Goal: Task Accomplishment & Management: Complete application form

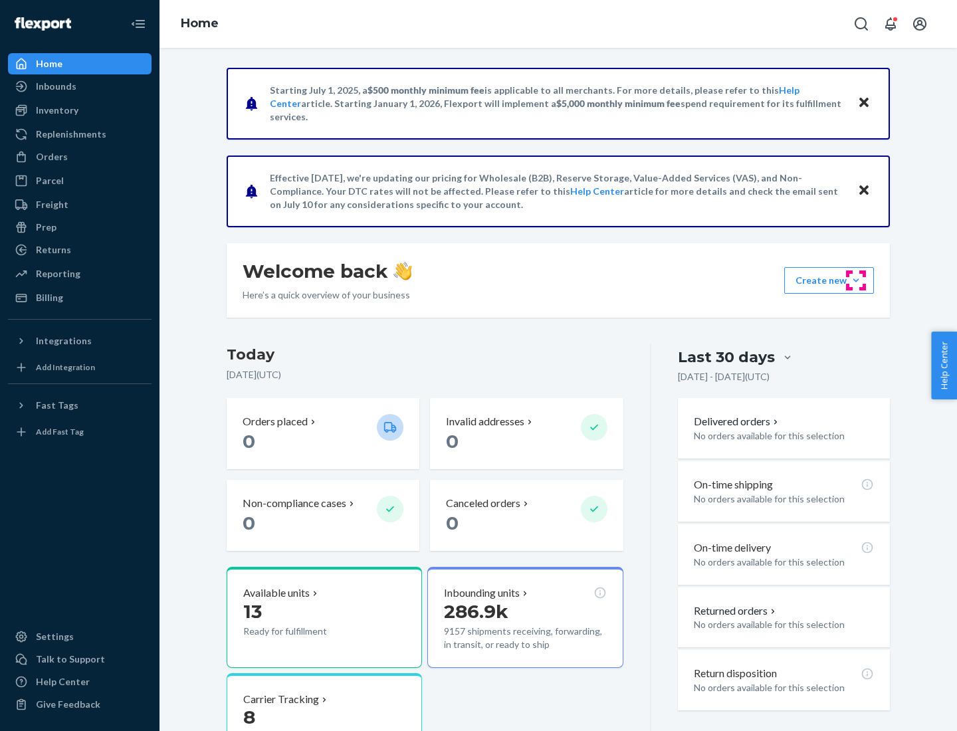
click at [856, 281] on button "Create new Create new inbound Create new order Create new product" at bounding box center [829, 280] width 90 height 27
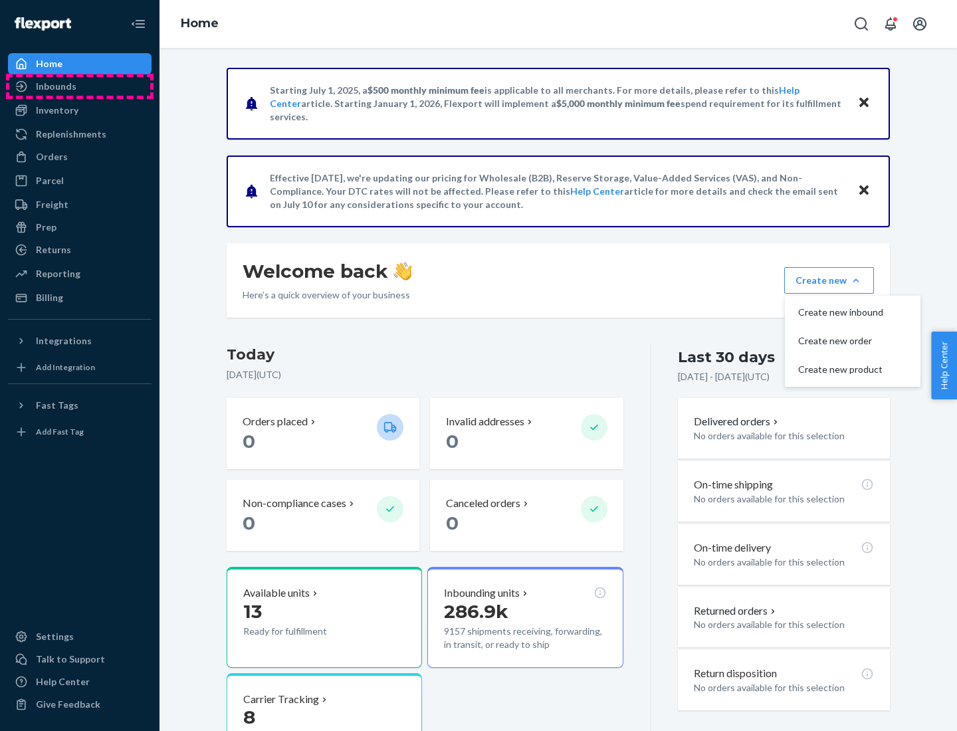
click at [80, 86] on div "Inbounds" at bounding box center [79, 86] width 141 height 19
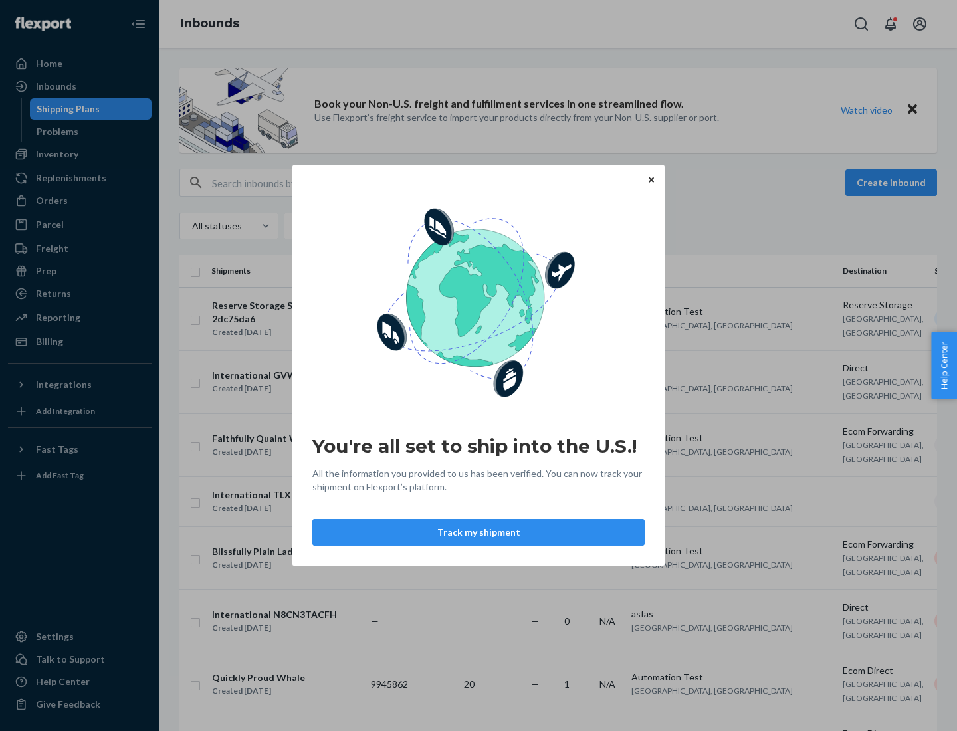
click at [479, 533] on button "Track my shipment" at bounding box center [478, 532] width 332 height 27
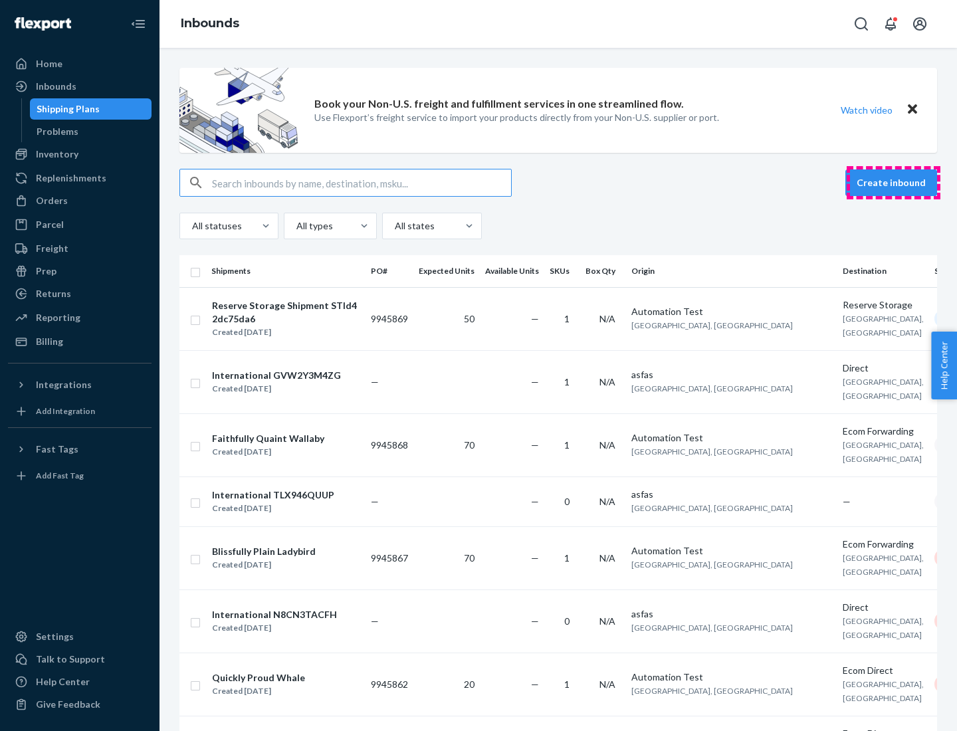
click at [894, 183] on button "Create inbound" at bounding box center [892, 183] width 92 height 27
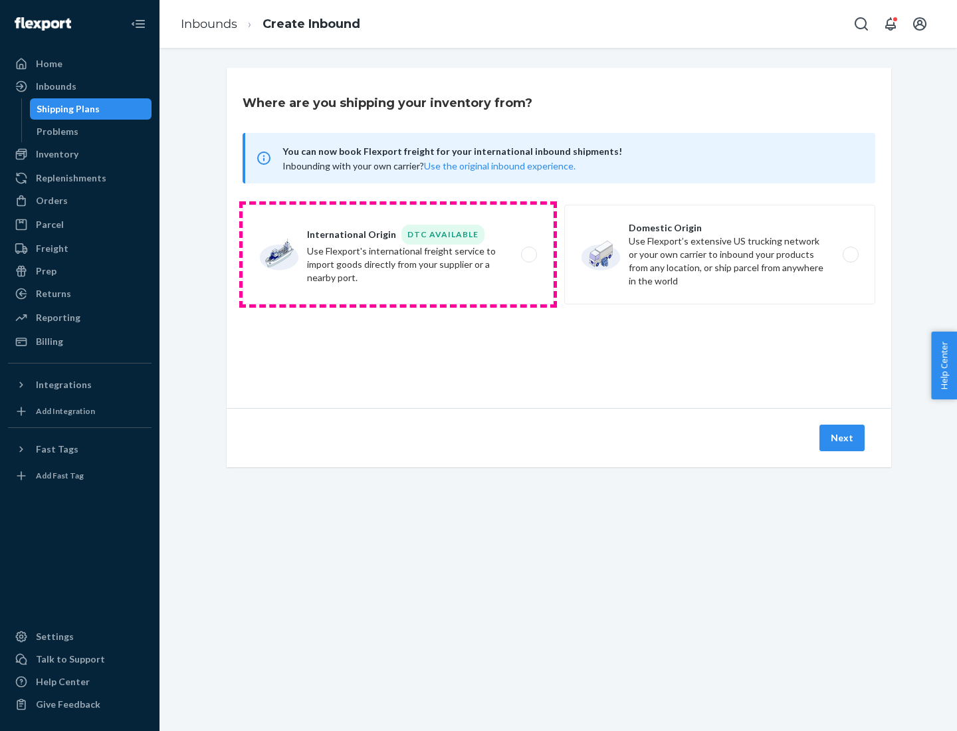
click at [398, 255] on label "International Origin DTC Available Use Flexport's international freight service…" at bounding box center [398, 255] width 311 height 100
click at [529, 255] on input "International Origin DTC Available Use Flexport's international freight service…" at bounding box center [533, 255] width 9 height 9
radio input "true"
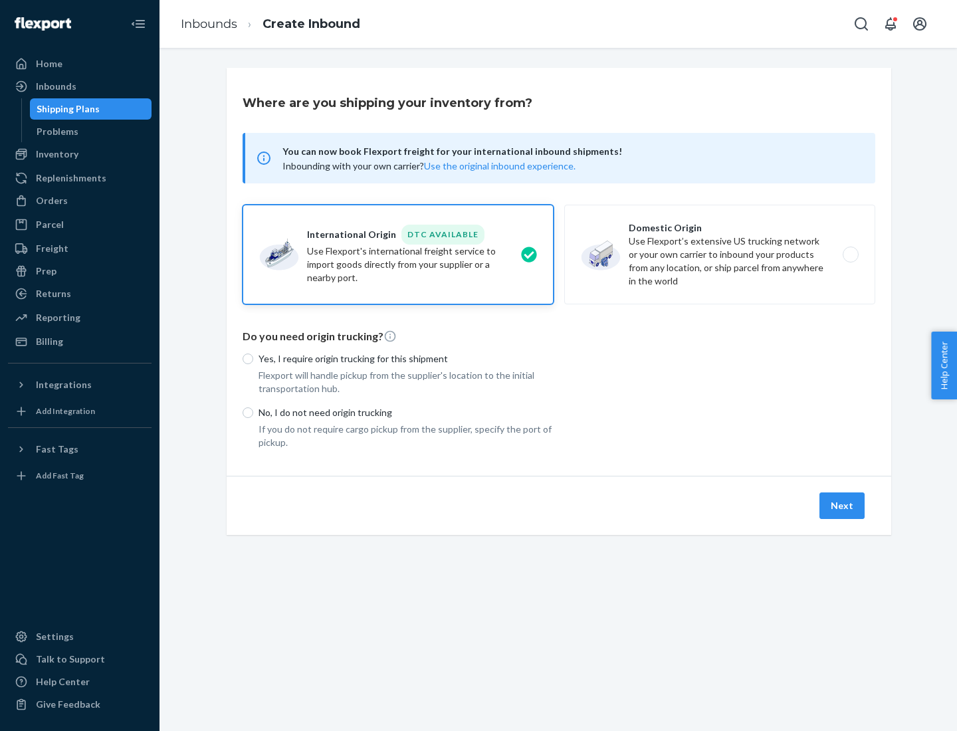
click at [406, 412] on p "No, I do not need origin trucking" at bounding box center [406, 412] width 295 height 13
click at [253, 412] on input "No, I do not need origin trucking" at bounding box center [248, 413] width 11 height 11
radio input "true"
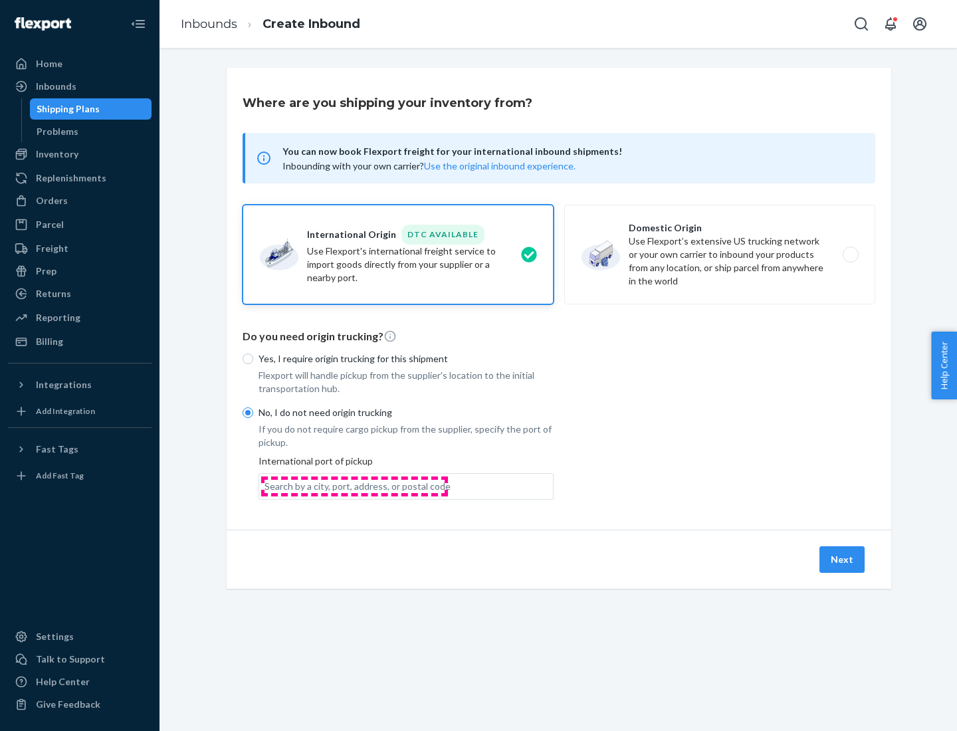
click at [354, 486] on div "Search by a city, port, address, or postal code" at bounding box center [358, 486] width 186 height 13
click at [266, 486] on input "Search by a city, port, address, or postal code" at bounding box center [265, 486] width 1 height 13
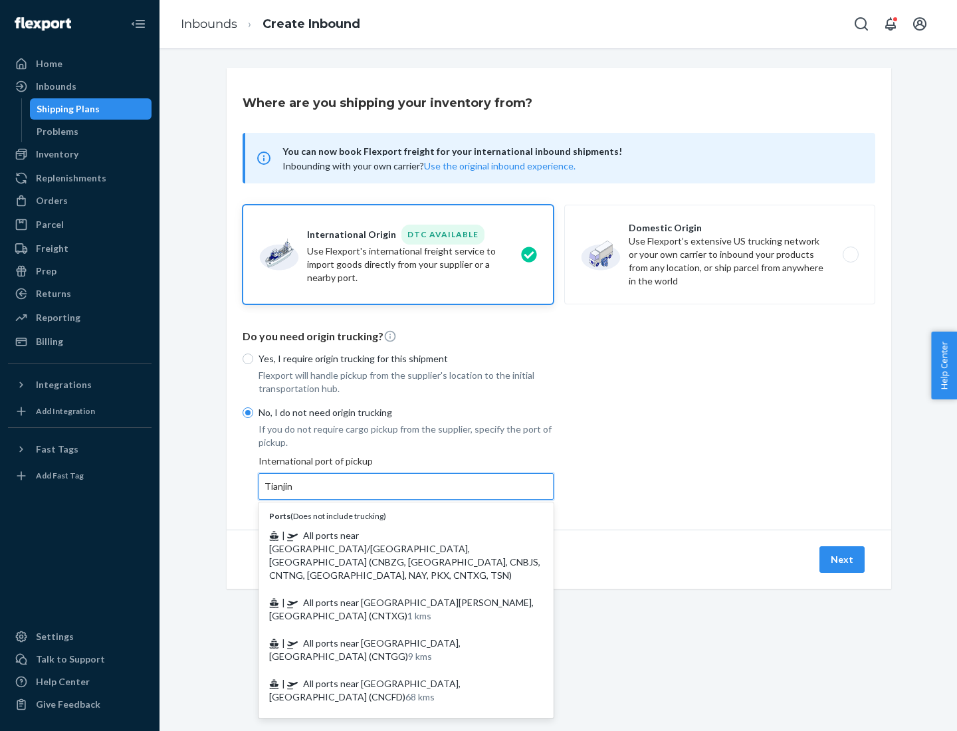
click at [393, 535] on span "| All ports near [GEOGRAPHIC_DATA]/[GEOGRAPHIC_DATA], [GEOGRAPHIC_DATA] (CNBZG,…" at bounding box center [404, 555] width 271 height 51
click at [294, 493] on input "Tianjin" at bounding box center [279, 486] width 29 height 13
type input "All ports near [GEOGRAPHIC_DATA]/[GEOGRAPHIC_DATA], [GEOGRAPHIC_DATA] (CNBZG, […"
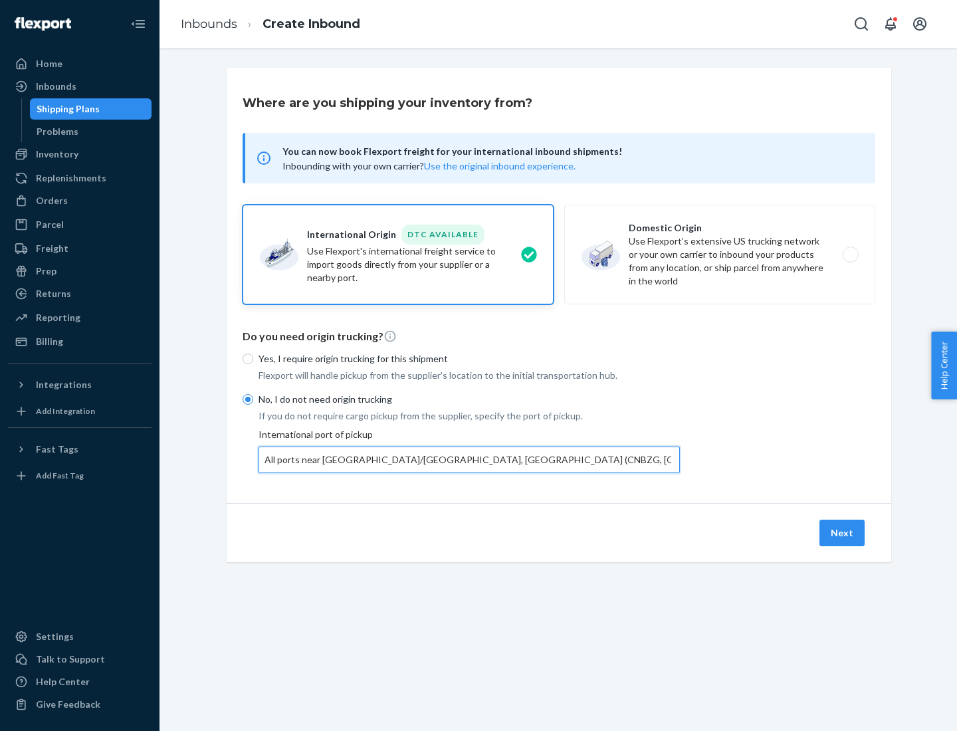
click at [843, 533] on button "Next" at bounding box center [842, 533] width 45 height 27
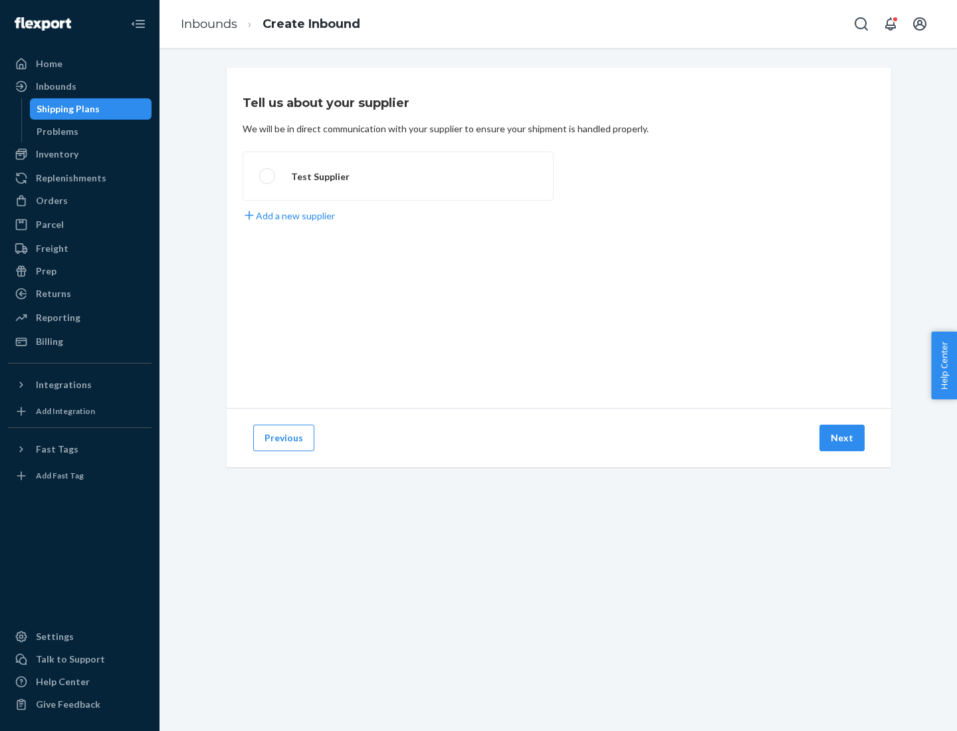
click at [398, 176] on label "Test Supplier" at bounding box center [398, 176] width 311 height 49
click at [268, 176] on input "Test Supplier" at bounding box center [263, 176] width 9 height 9
radio input "true"
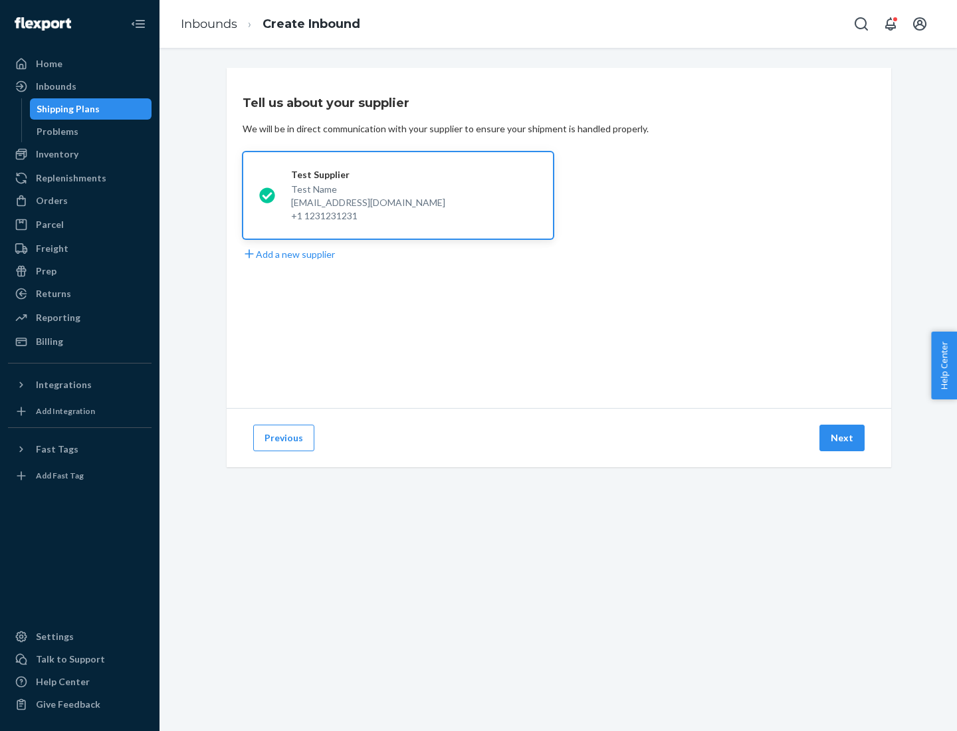
click at [843, 438] on button "Next" at bounding box center [842, 438] width 45 height 27
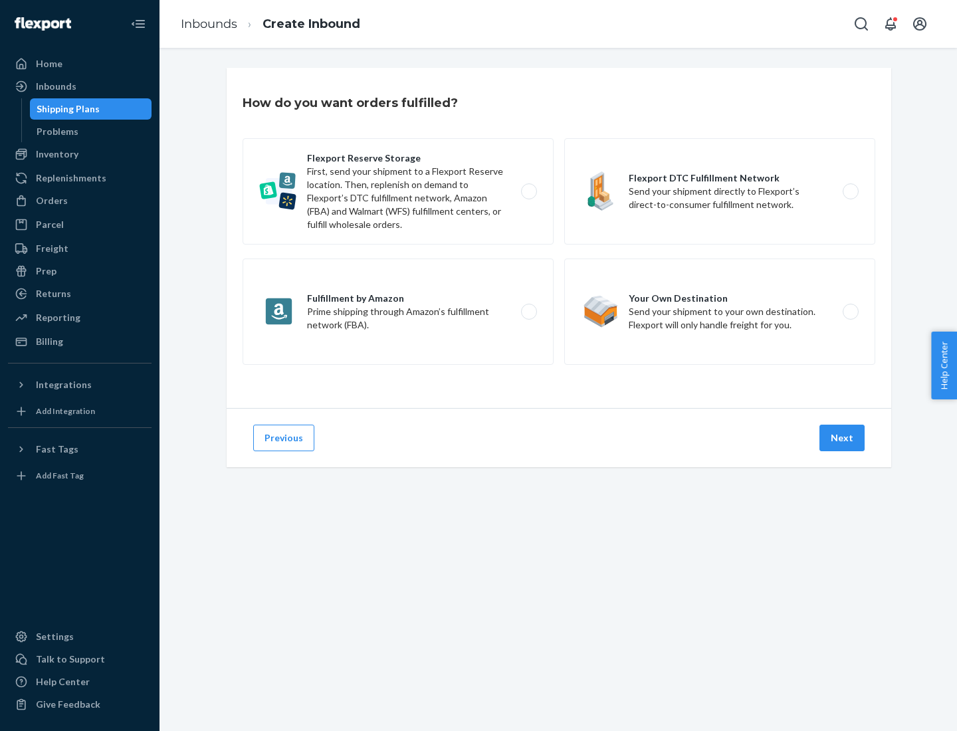
click at [398, 191] on label "Flexport Reserve Storage First, send your shipment to a Flexport Reserve locati…" at bounding box center [398, 191] width 311 height 106
click at [529, 191] on input "Flexport Reserve Storage First, send your shipment to a Flexport Reserve locati…" at bounding box center [533, 191] width 9 height 9
radio input "true"
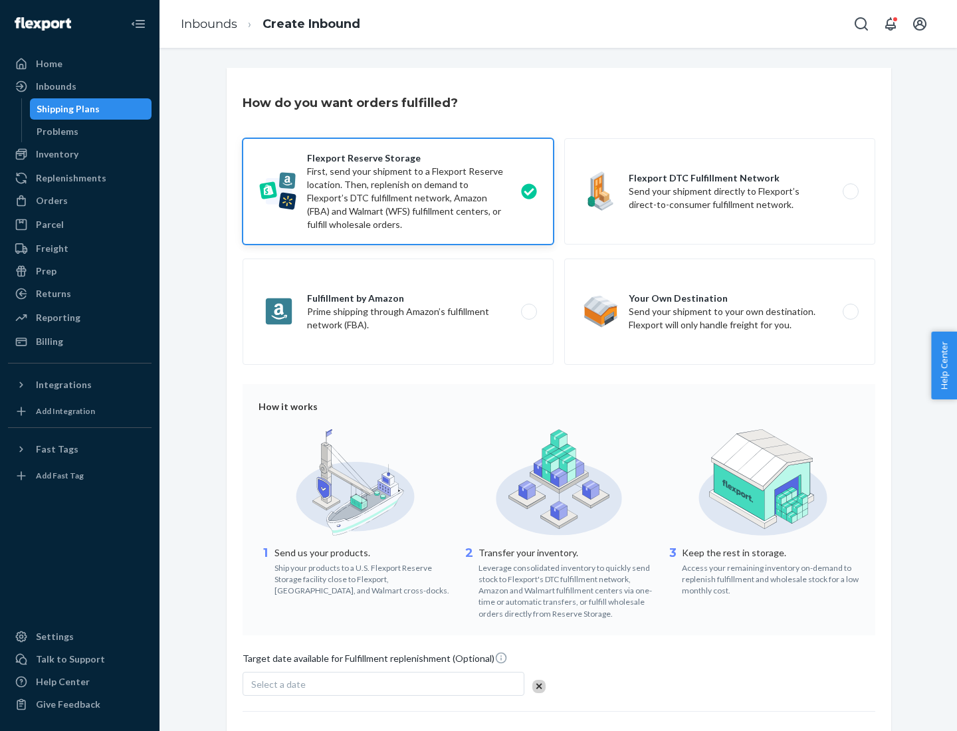
scroll to position [109, 0]
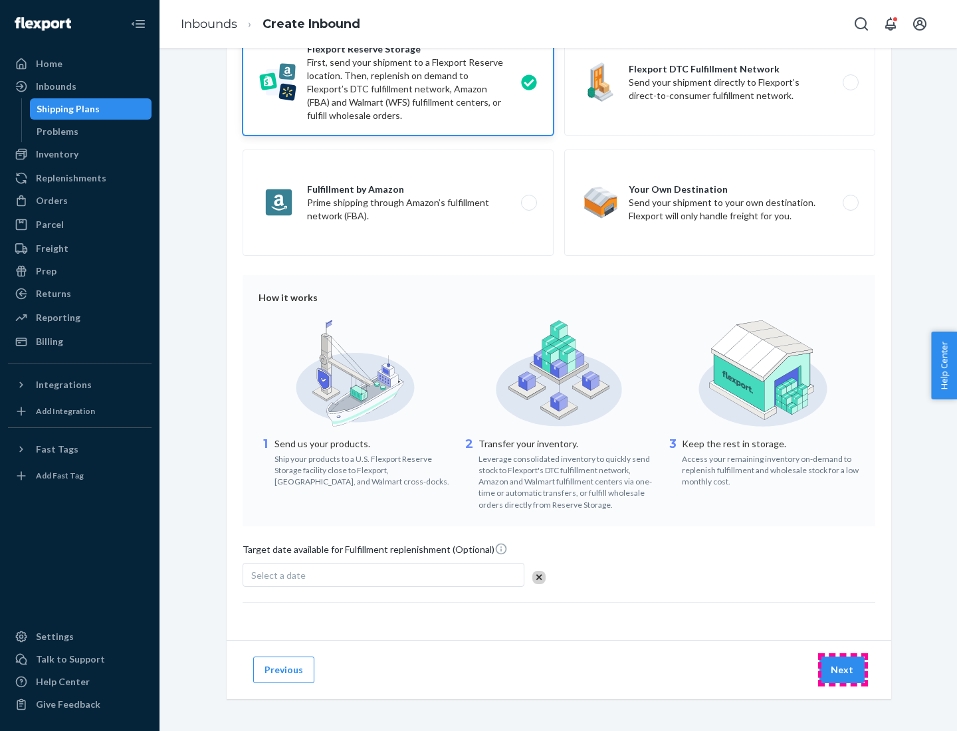
click at [843, 669] on button "Next" at bounding box center [842, 670] width 45 height 27
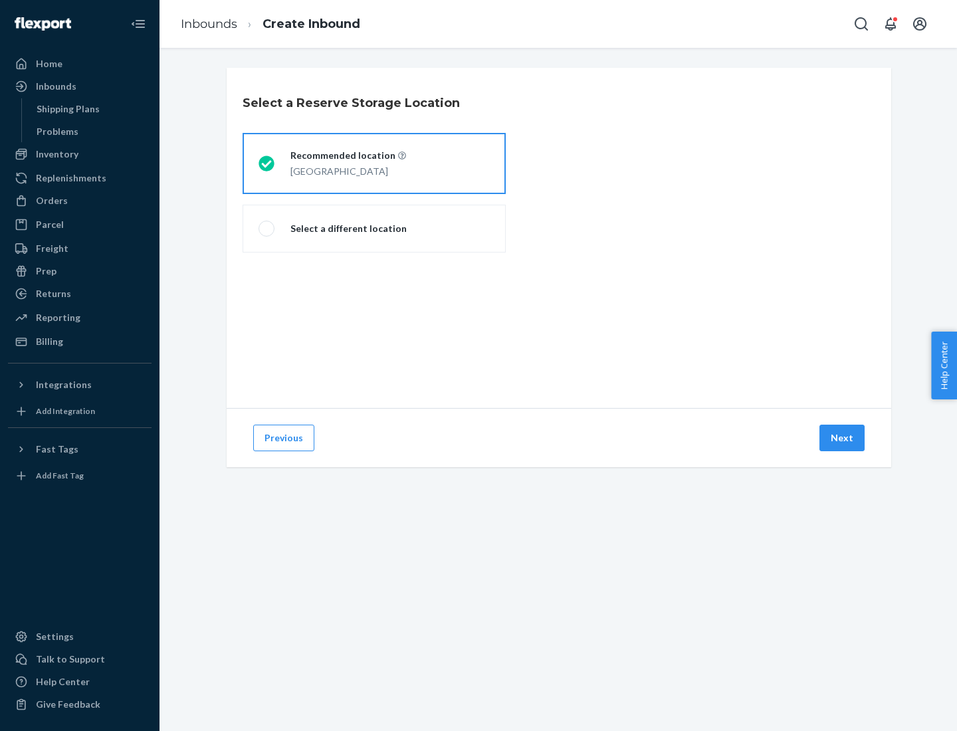
click at [374, 164] on div "[GEOGRAPHIC_DATA]" at bounding box center [349, 170] width 116 height 16
click at [267, 164] on input "Recommended location [GEOGRAPHIC_DATA]" at bounding box center [263, 164] width 9 height 9
click at [843, 438] on button "Next" at bounding box center [842, 438] width 45 height 27
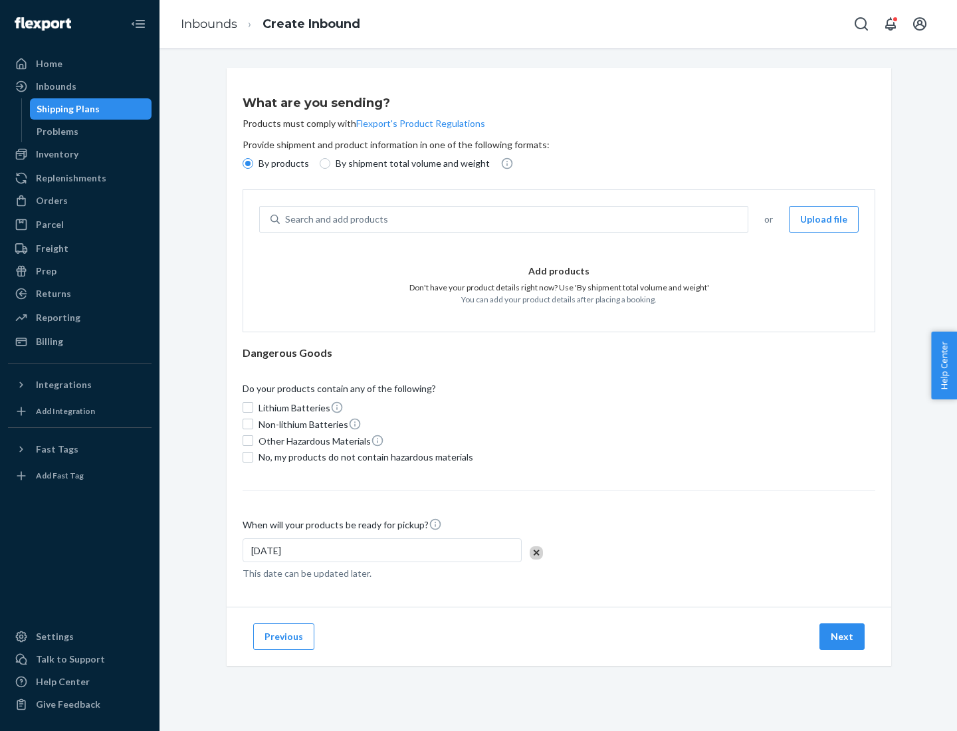
click at [515, 219] on div "Search and add products" at bounding box center [514, 219] width 468 height 24
click at [287, 219] on input "Search and add products" at bounding box center [285, 219] width 1 height 13
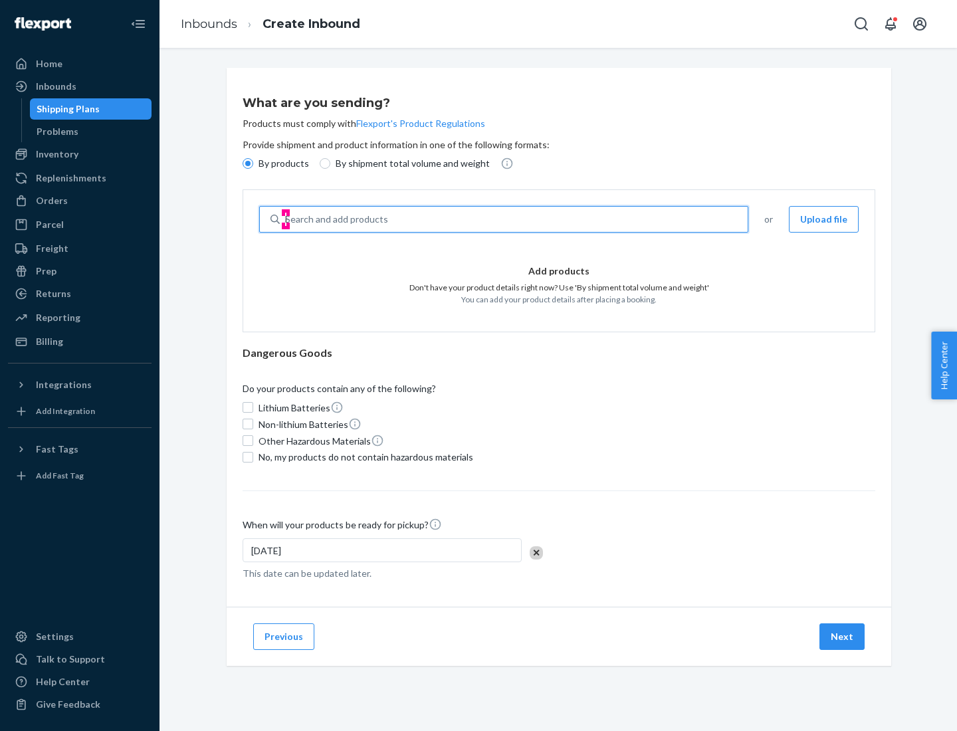
type input "basic"
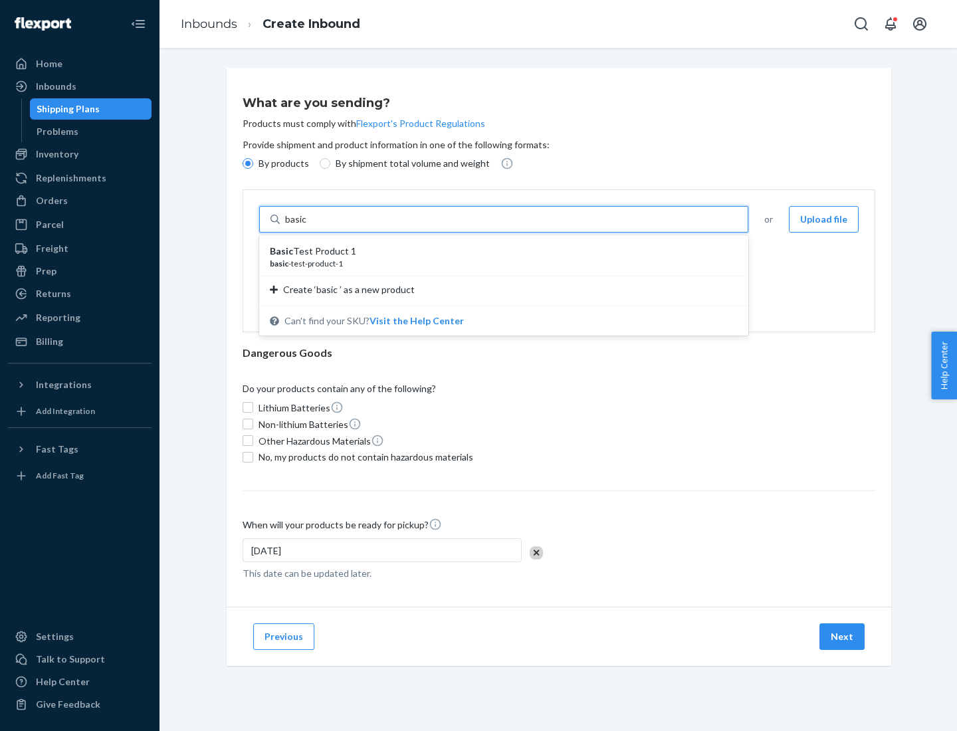
click at [499, 251] on div "Basic Test Product 1" at bounding box center [498, 251] width 457 height 13
click at [309, 226] on input "basic" at bounding box center [297, 219] width 24 height 13
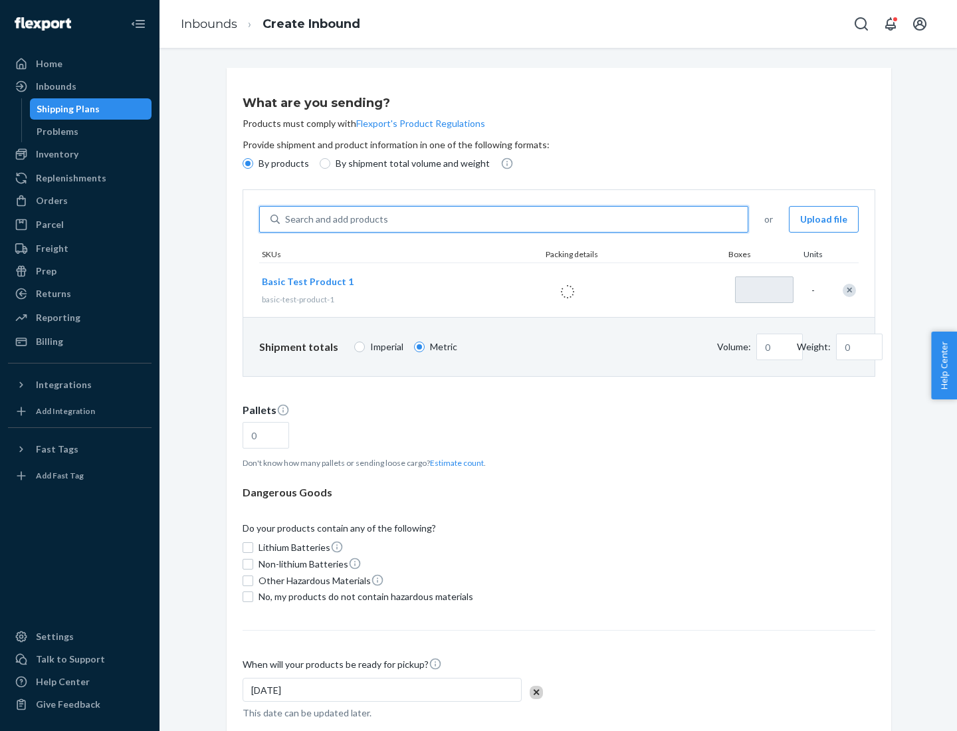
type input "1"
type input "1.09"
type input "3.27"
type input "3"
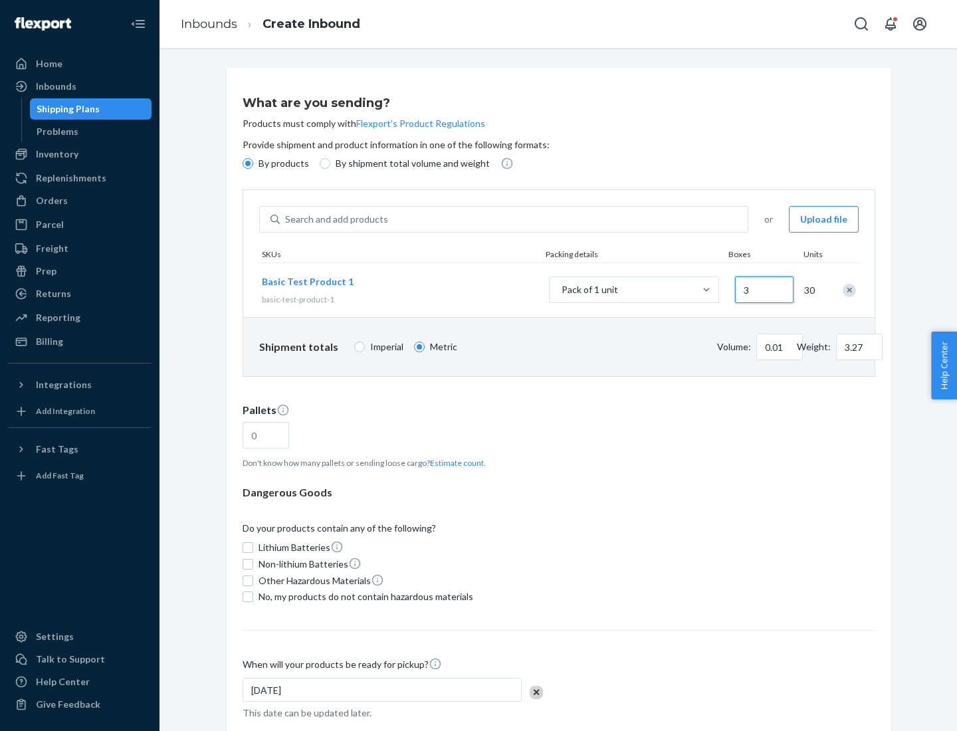
type input "0.01"
type input "32.66"
type input "30"
type input "0.07"
type input "326.59"
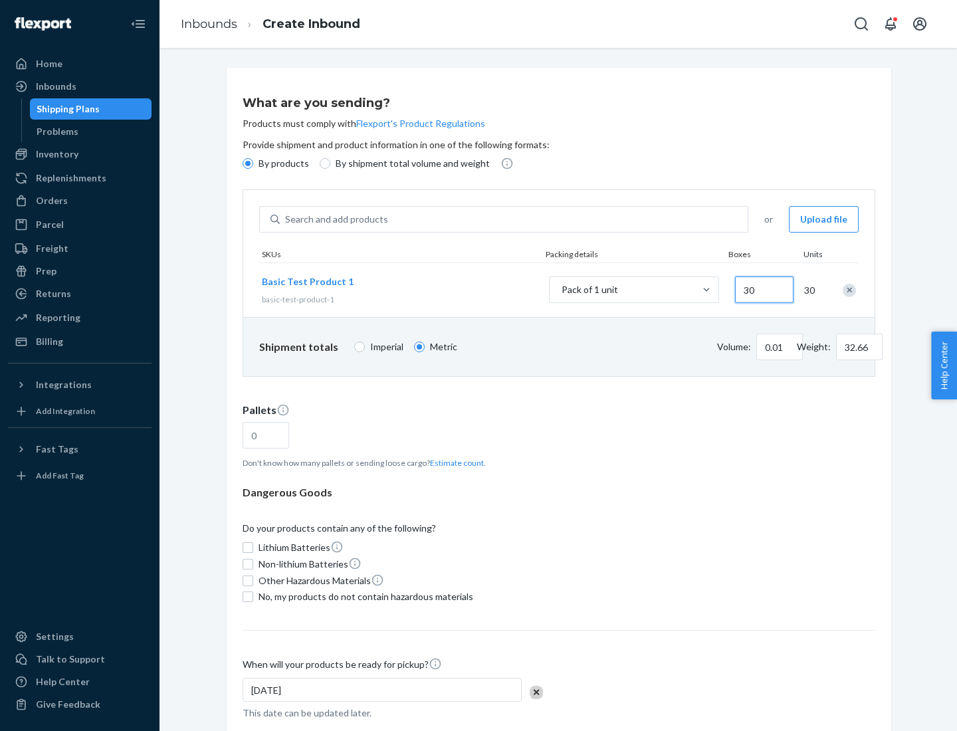
type input "300"
type input "0.68"
type input "3265.86"
type input "3000"
type input "1.09"
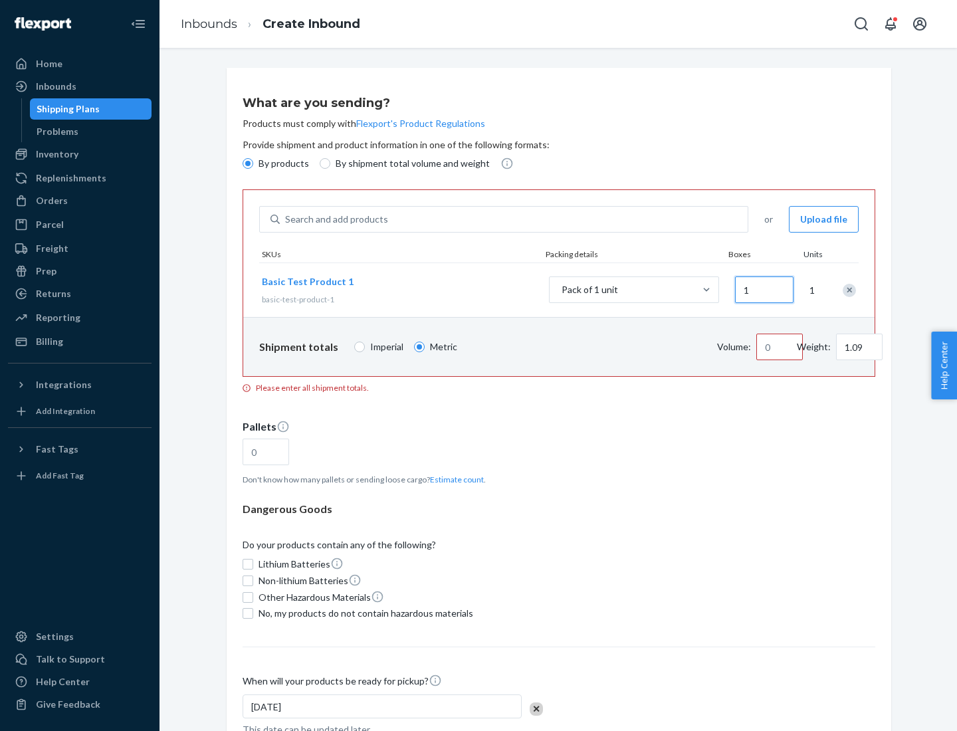
type input "10"
type input "0.02"
type input "108.86"
type input "1000"
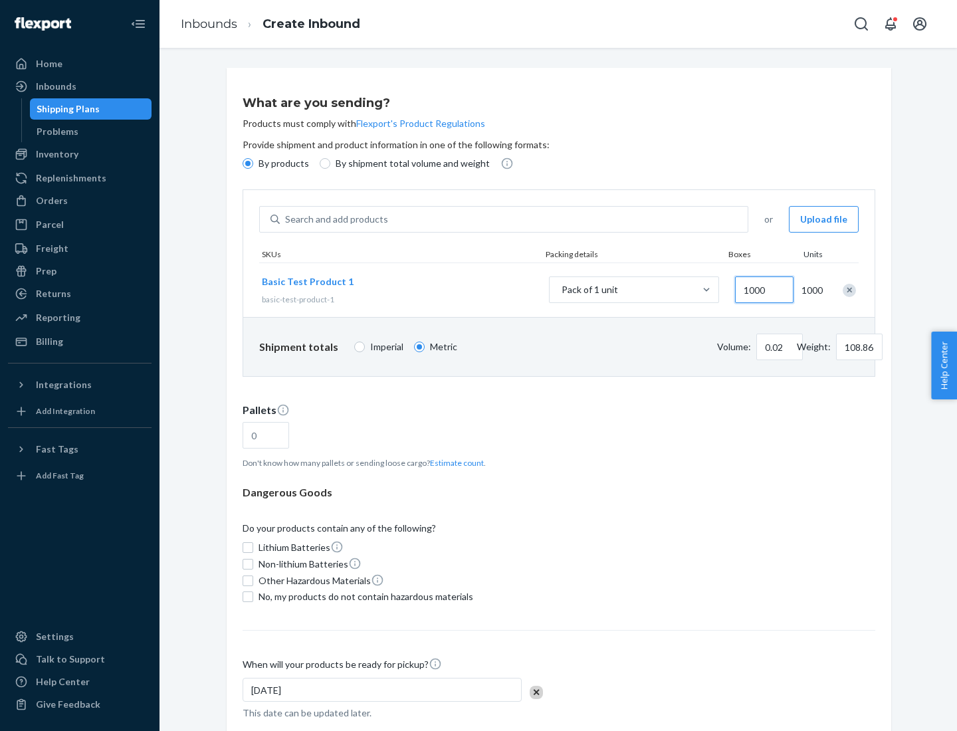
type input "0.23"
type input "1088.62"
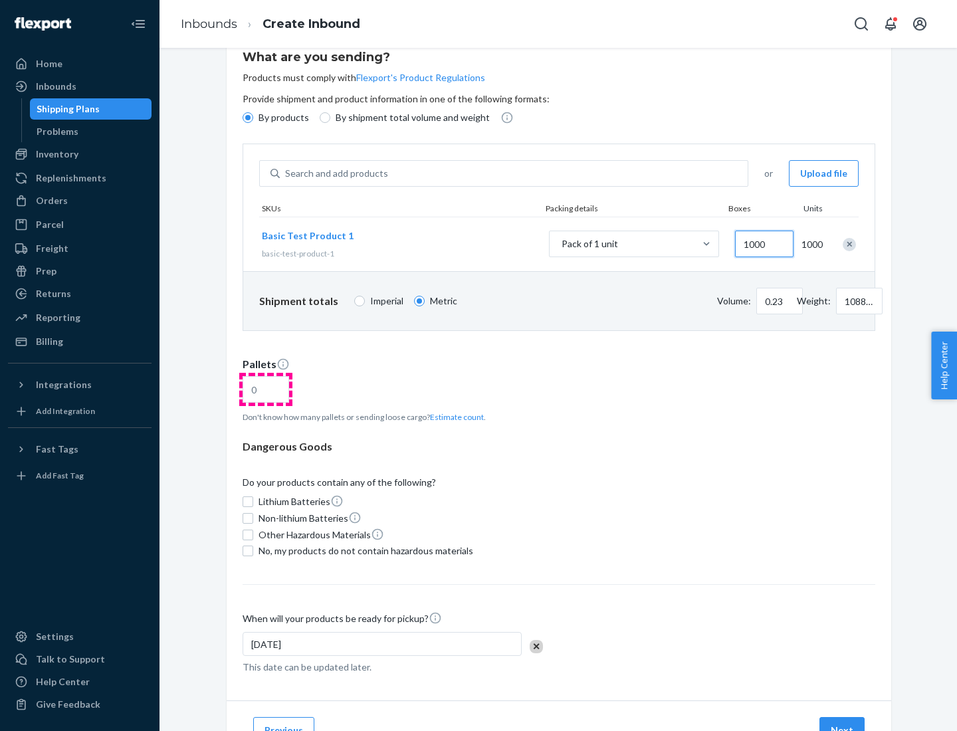
type input "1000"
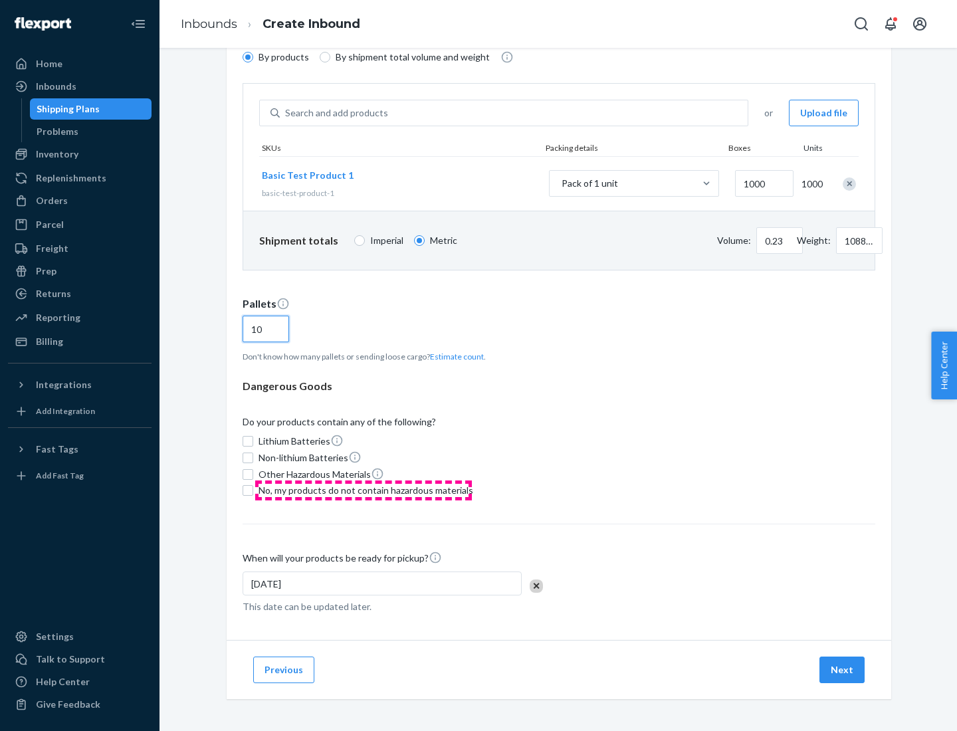
type input "10"
click at [364, 491] on span "No, my products do not contain hazardous materials" at bounding box center [366, 490] width 215 height 13
click at [253, 491] on input "No, my products do not contain hazardous materials" at bounding box center [248, 490] width 11 height 11
checkbox input "true"
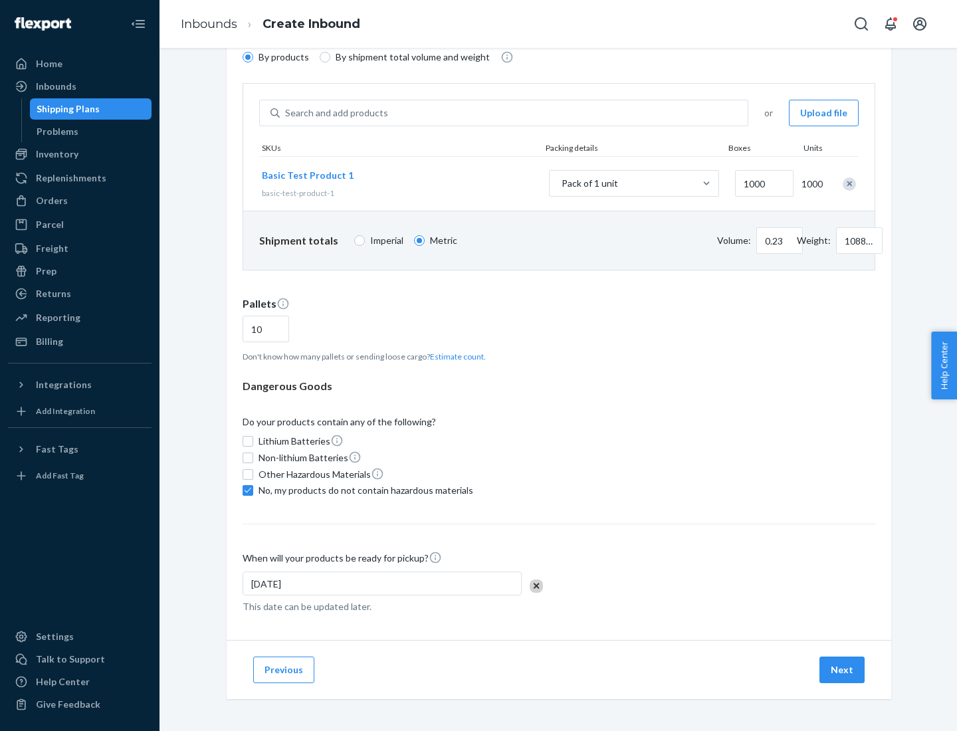
click at [843, 670] on button "Next" at bounding box center [842, 670] width 45 height 27
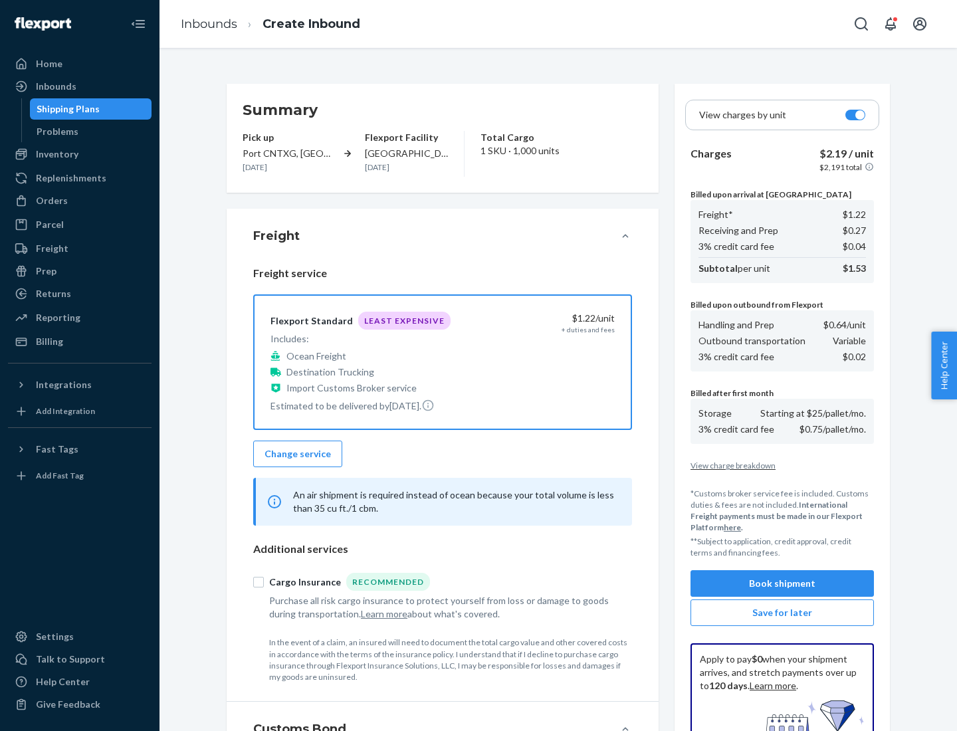
scroll to position [194, 0]
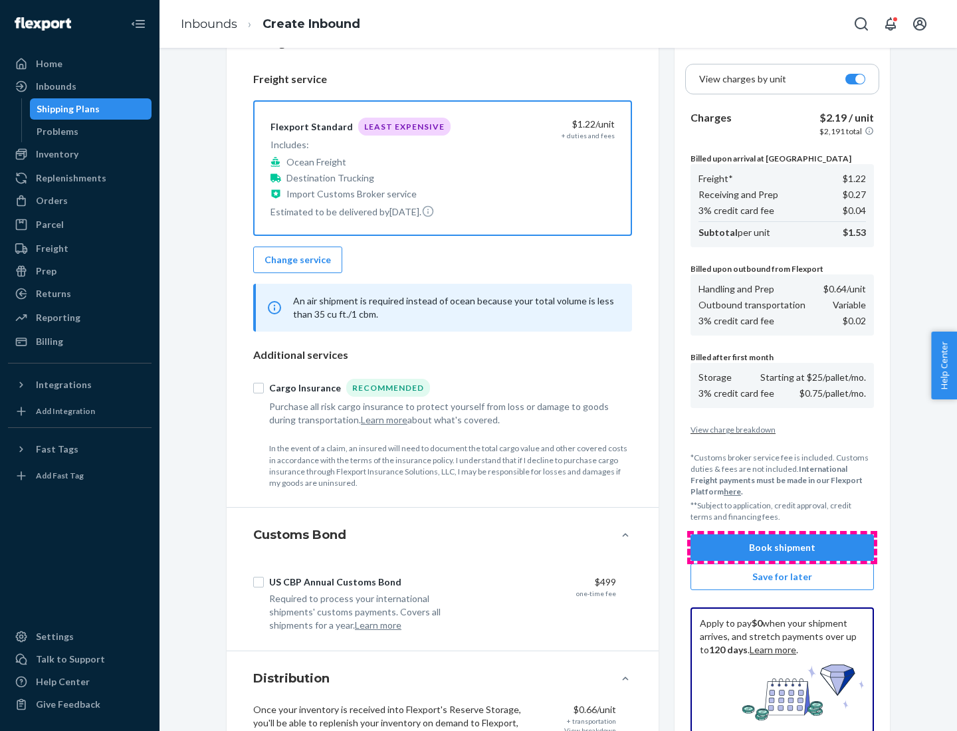
click at [783, 548] on button "Book shipment" at bounding box center [782, 548] width 183 height 27
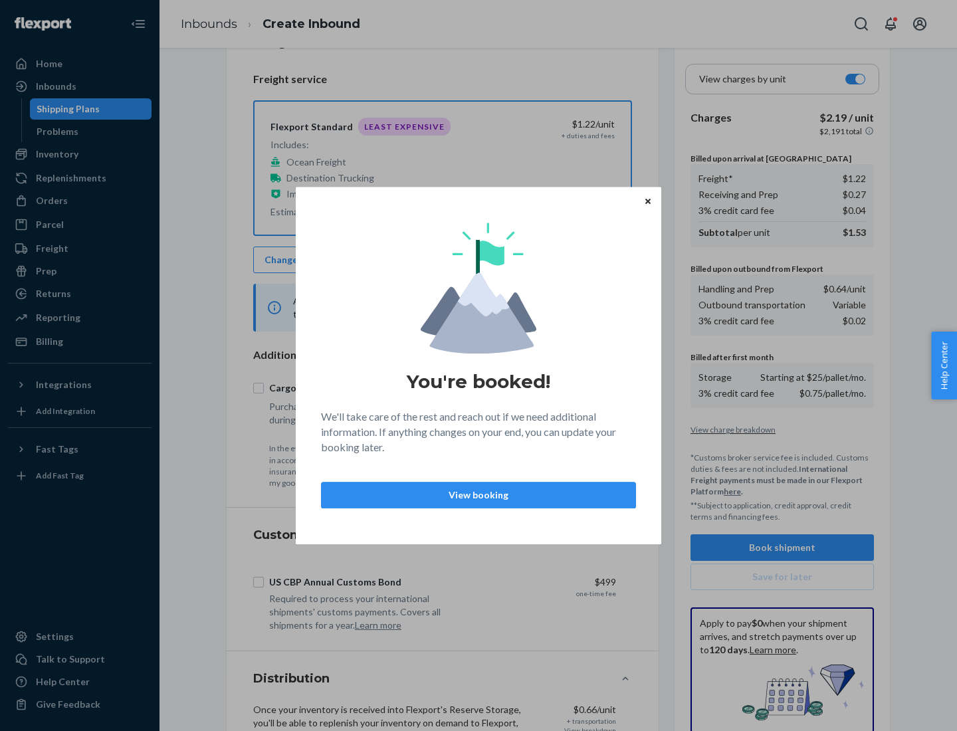
click at [479, 495] on p "View booking" at bounding box center [478, 495] width 293 height 13
